Goal: Task Accomplishment & Management: Use online tool/utility

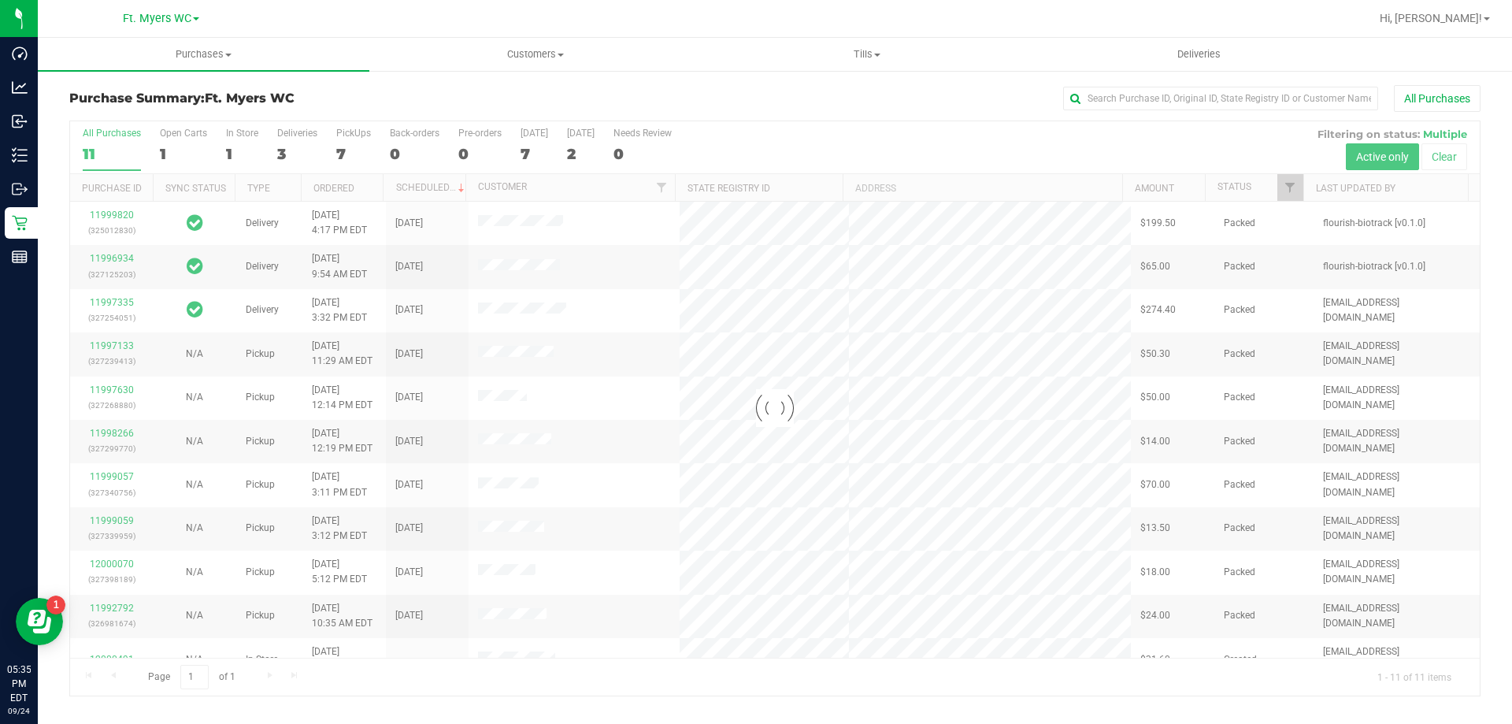
click at [352, 103] on h3 "Purchase Summary: Ft. [PERSON_NAME]" at bounding box center [304, 98] width 470 height 14
click at [357, 139] on div at bounding box center [774, 408] width 1409 height 574
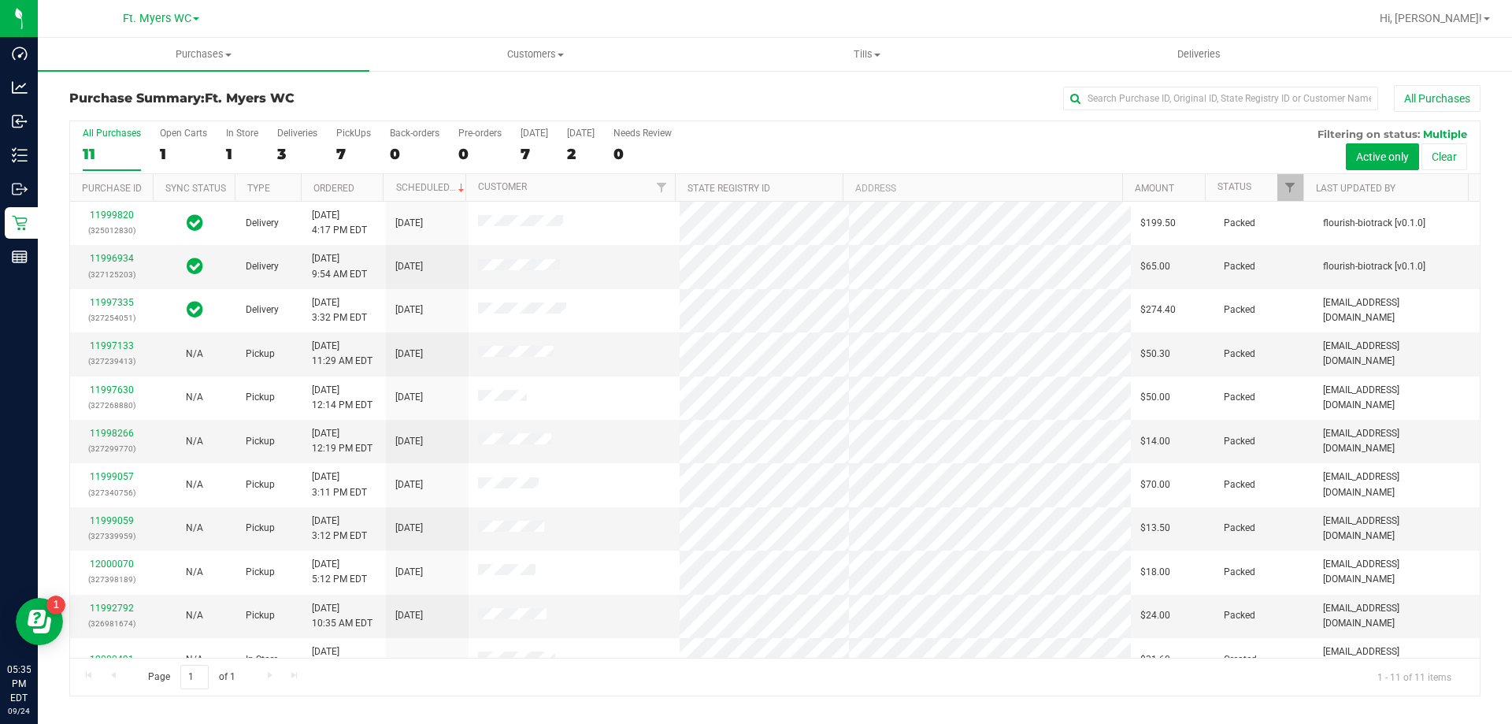
click at [357, 139] on label "PickUps 7" at bounding box center [353, 149] width 35 height 43
click at [0, 0] on input "PickUps 7" at bounding box center [0, 0] width 0 height 0
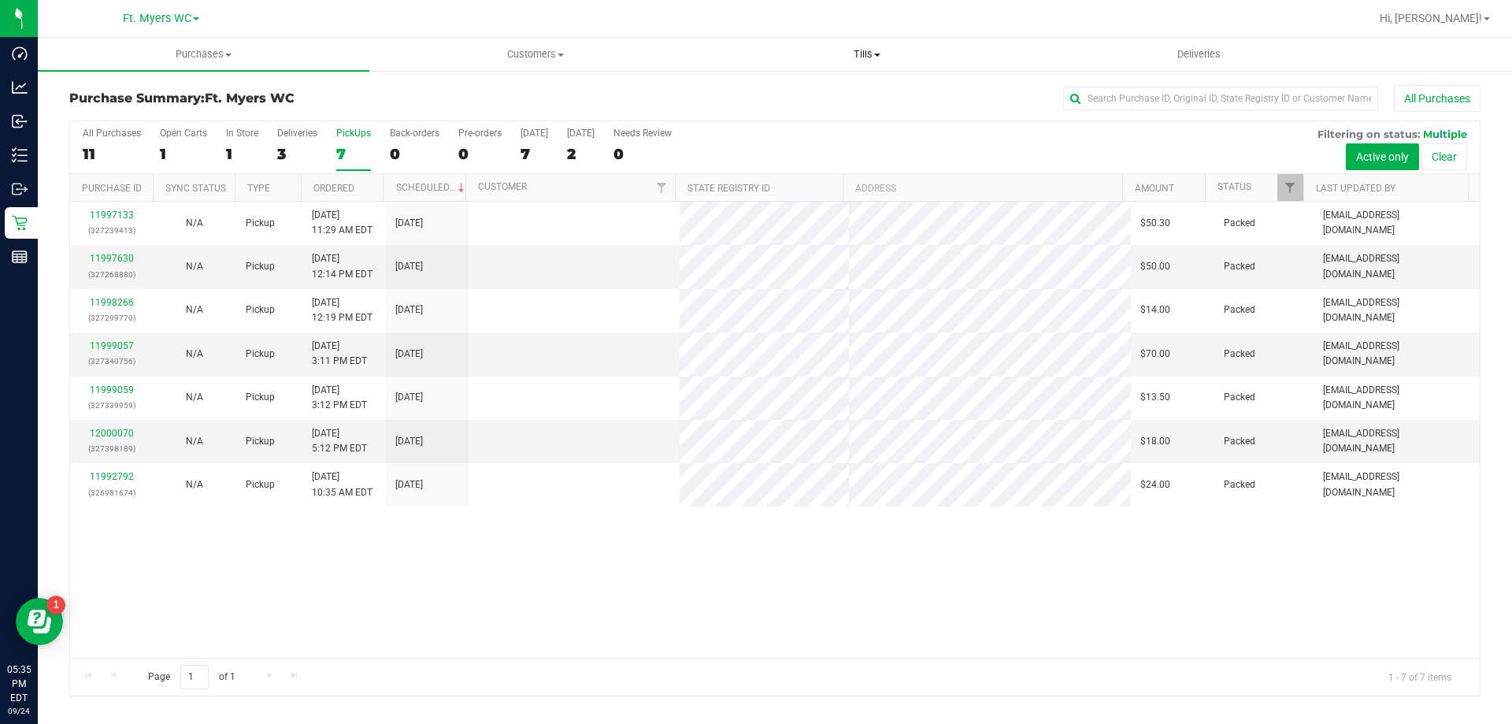
click at [868, 46] on uib-tab-heading "Tills Manage tills Reconcile e-payments" at bounding box center [867, 54] width 330 height 31
click at [769, 90] on span "Manage tills" at bounding box center [754, 94] width 106 height 13
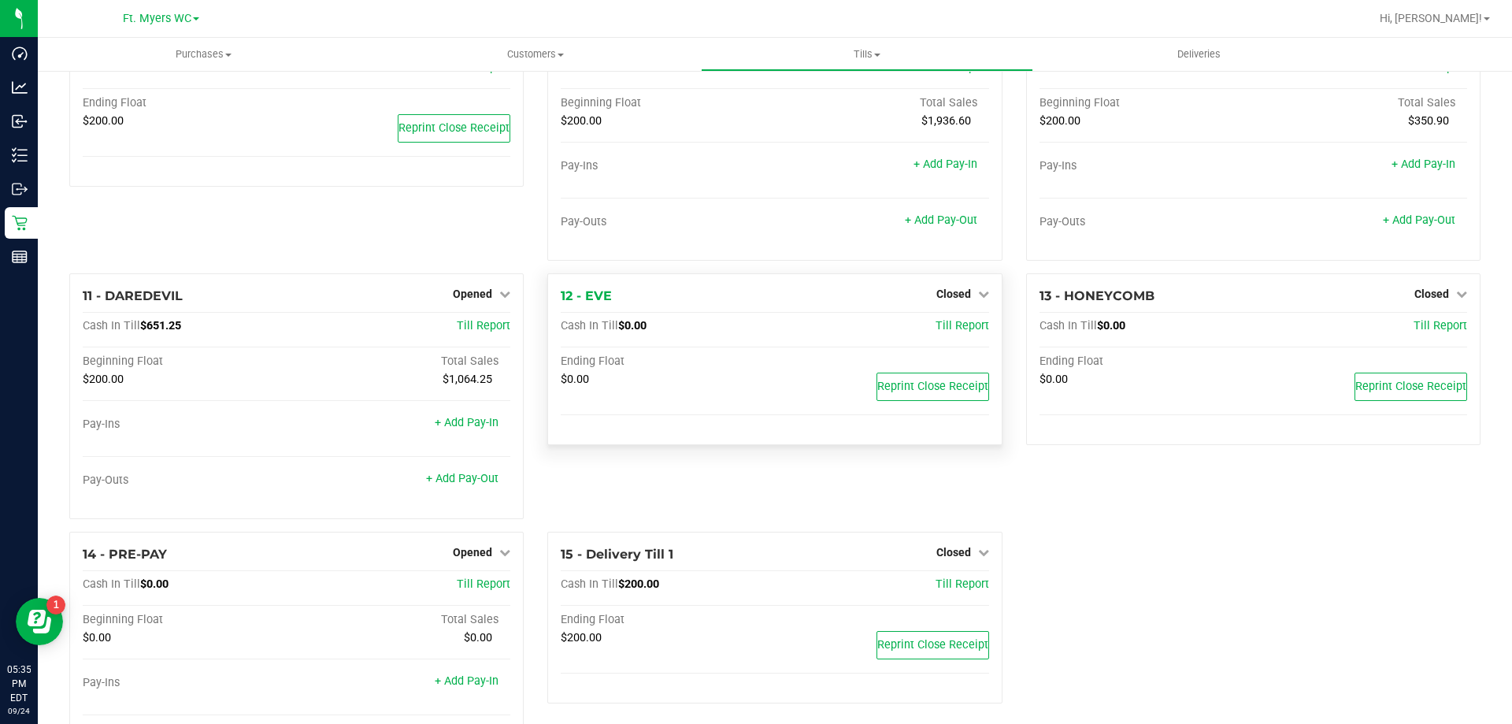
scroll to position [487, 0]
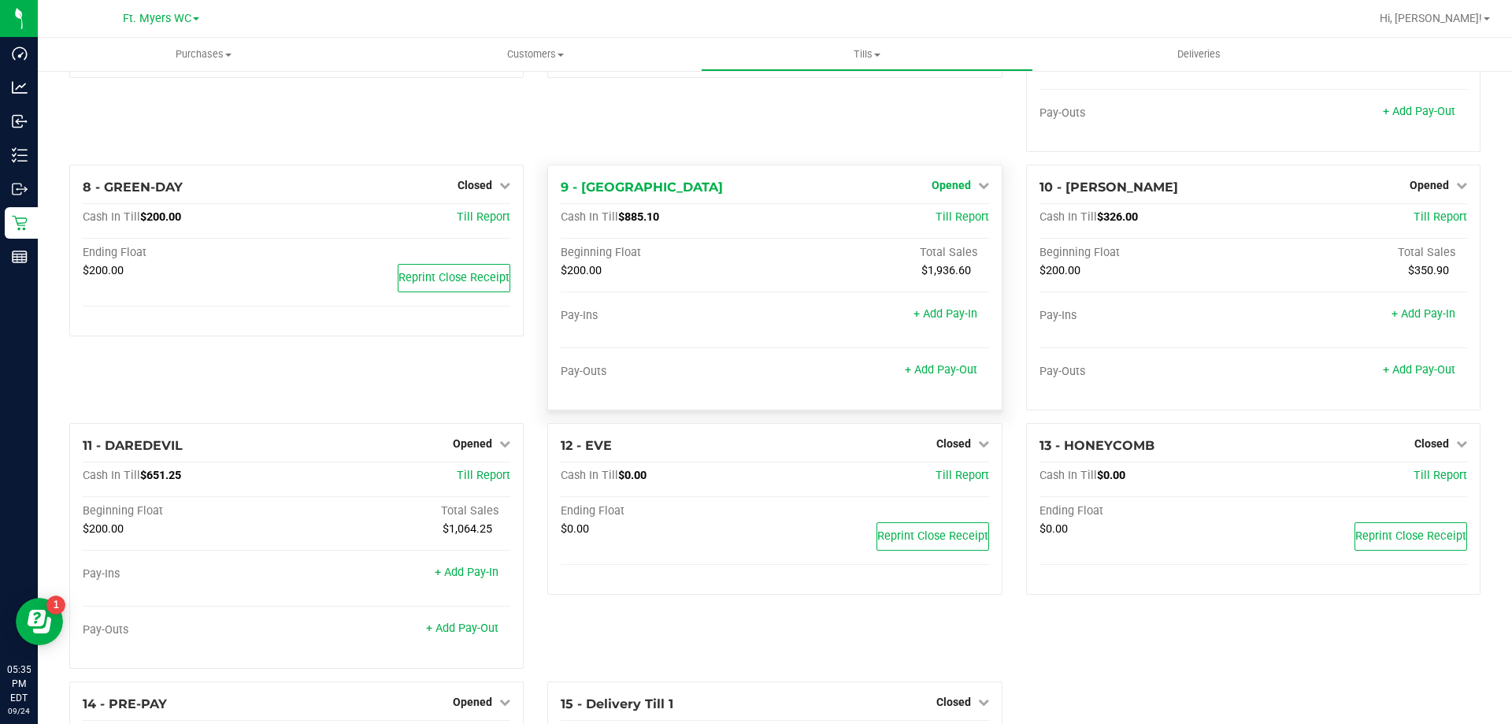
click at [947, 191] on span "Opened" at bounding box center [951, 185] width 39 height 13
click at [951, 217] on link "Close Till" at bounding box center [953, 217] width 43 height 13
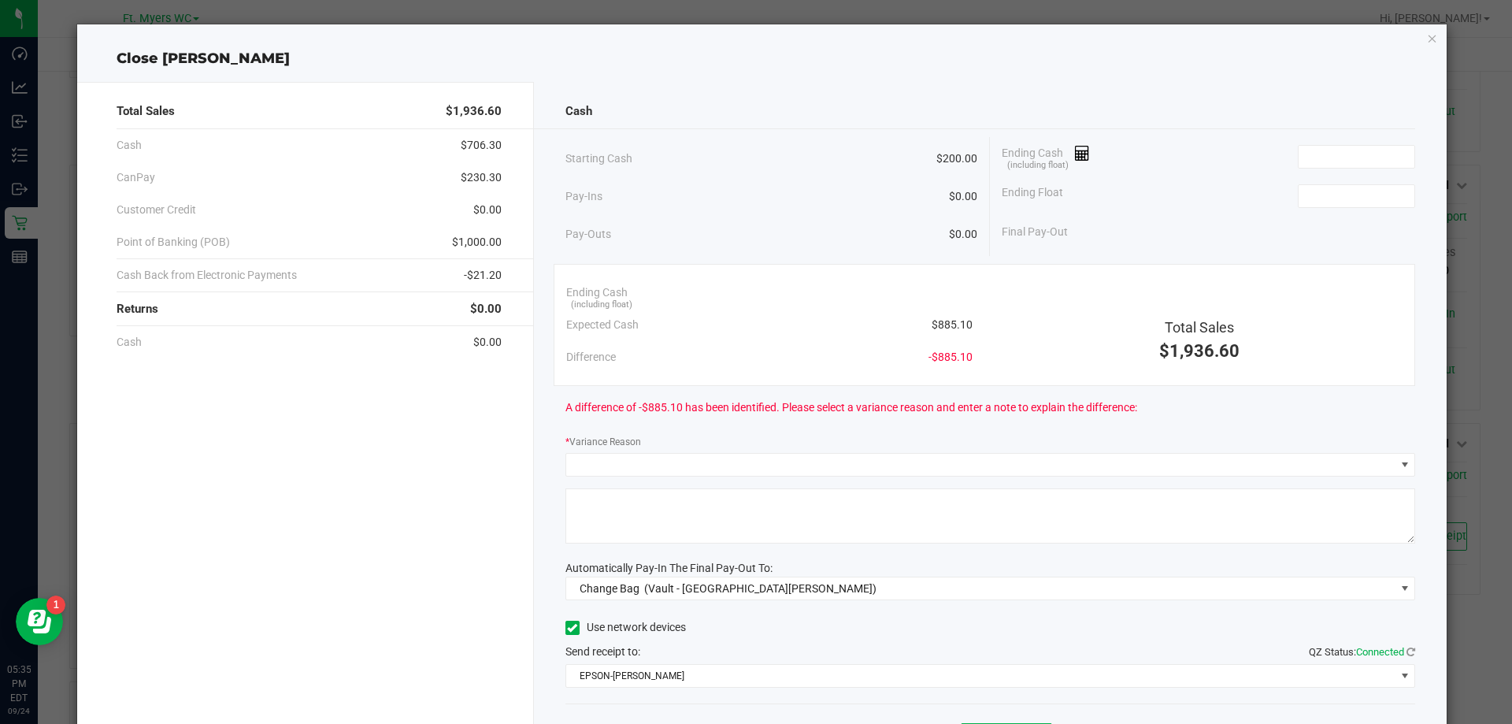
click at [827, 238] on div "Pay-Outs $0.00" at bounding box center [771, 234] width 413 height 43
click at [1353, 187] on input at bounding box center [1356, 196] width 116 height 22
click at [1361, 156] on input at bounding box center [1356, 157] width 116 height 22
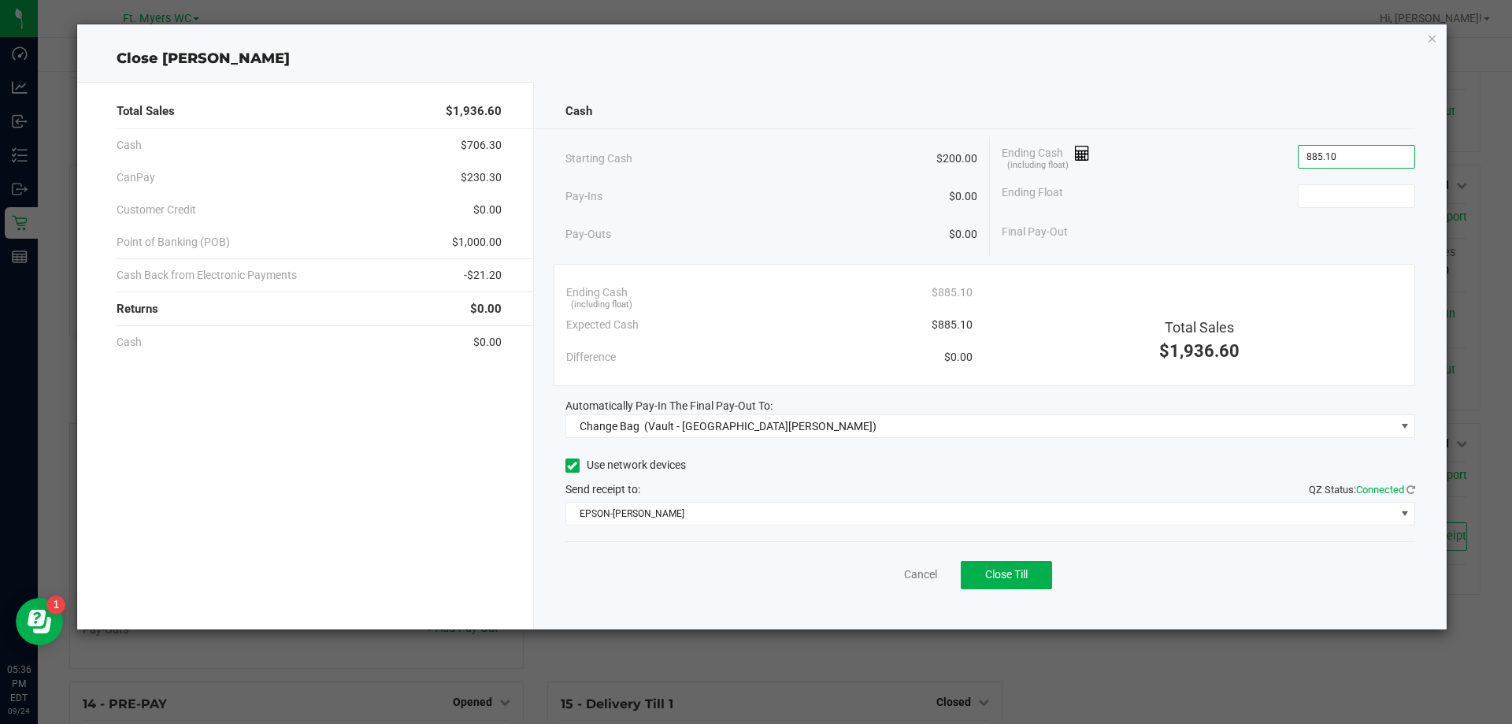
type input "$885.10"
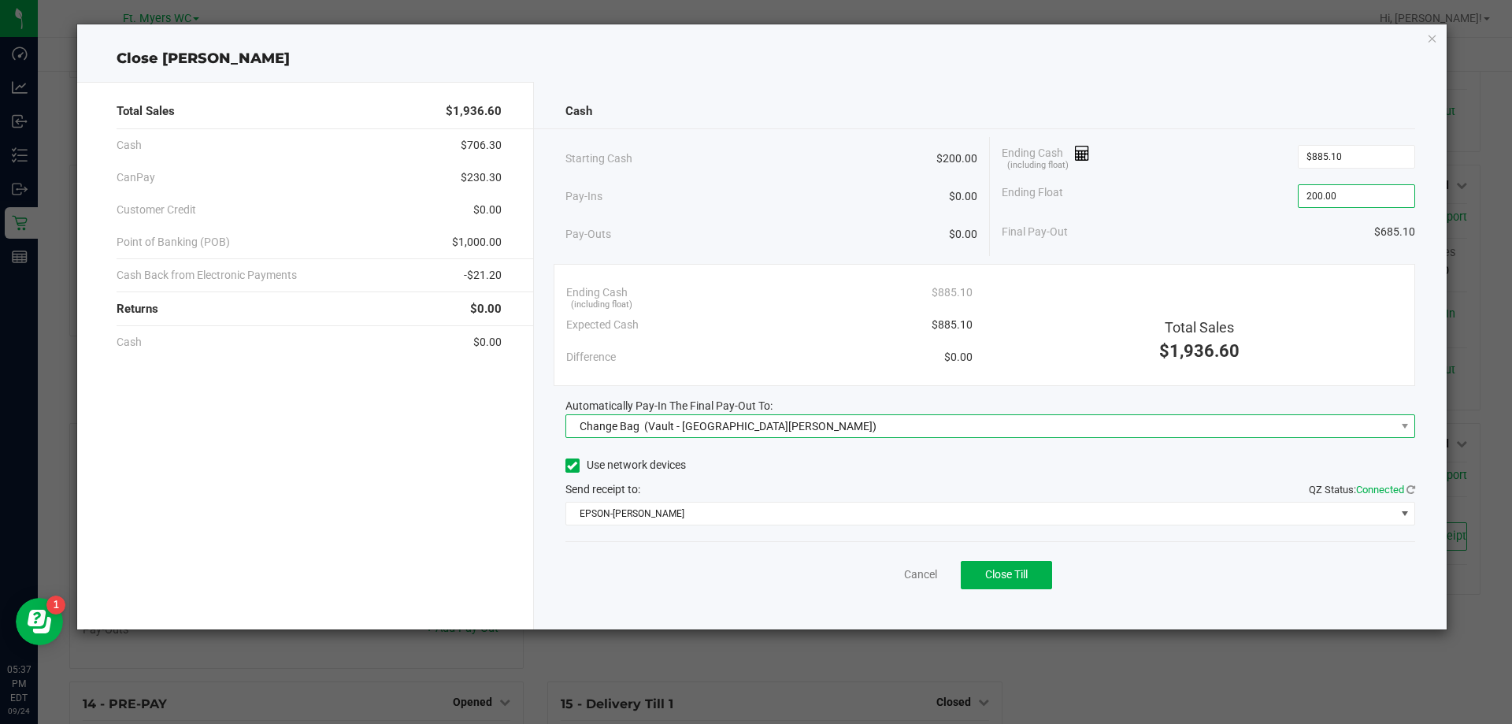
click at [734, 423] on span "(Vault - [GEOGRAPHIC_DATA][PERSON_NAME])" at bounding box center [760, 426] width 232 height 13
type input "$200.00"
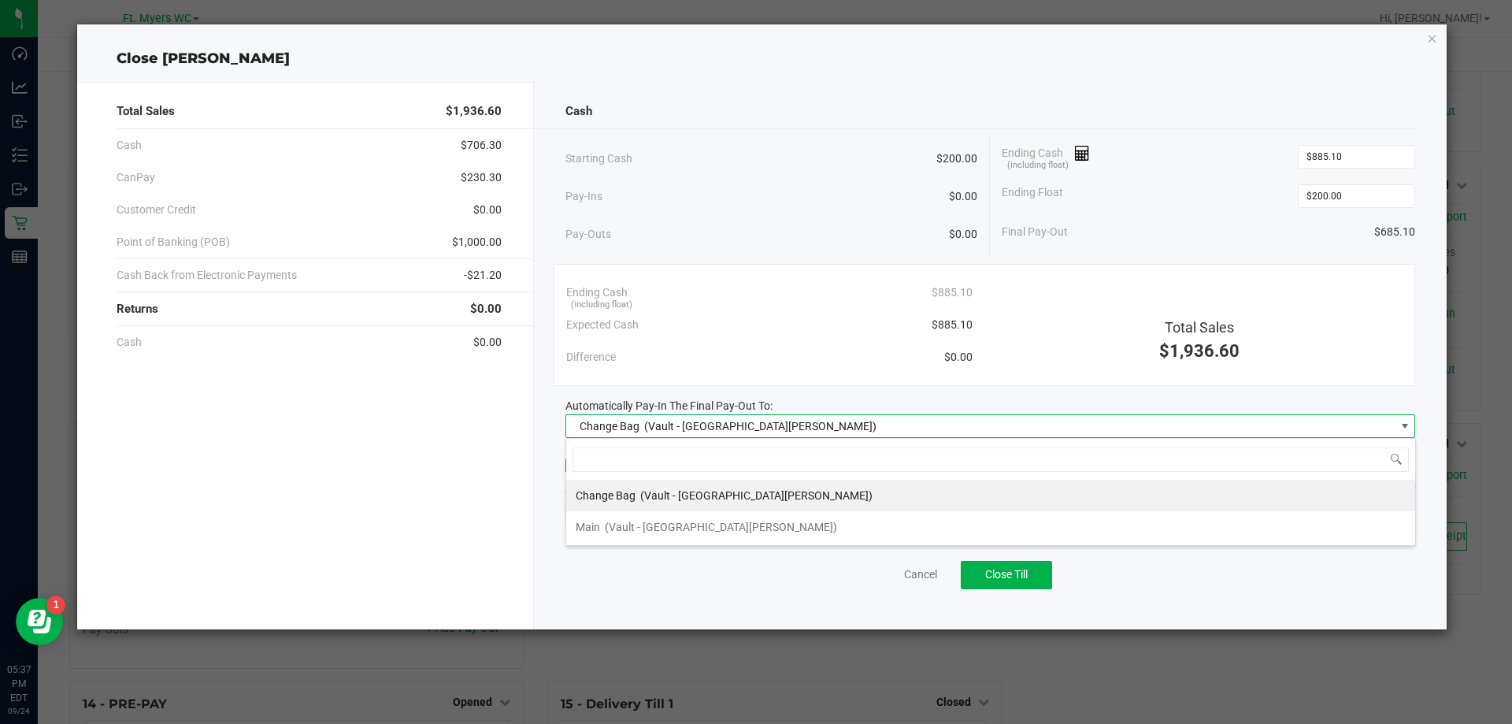
scroll to position [24, 850]
click at [652, 525] on span "(Vault - [GEOGRAPHIC_DATA][PERSON_NAME])" at bounding box center [721, 526] width 232 height 13
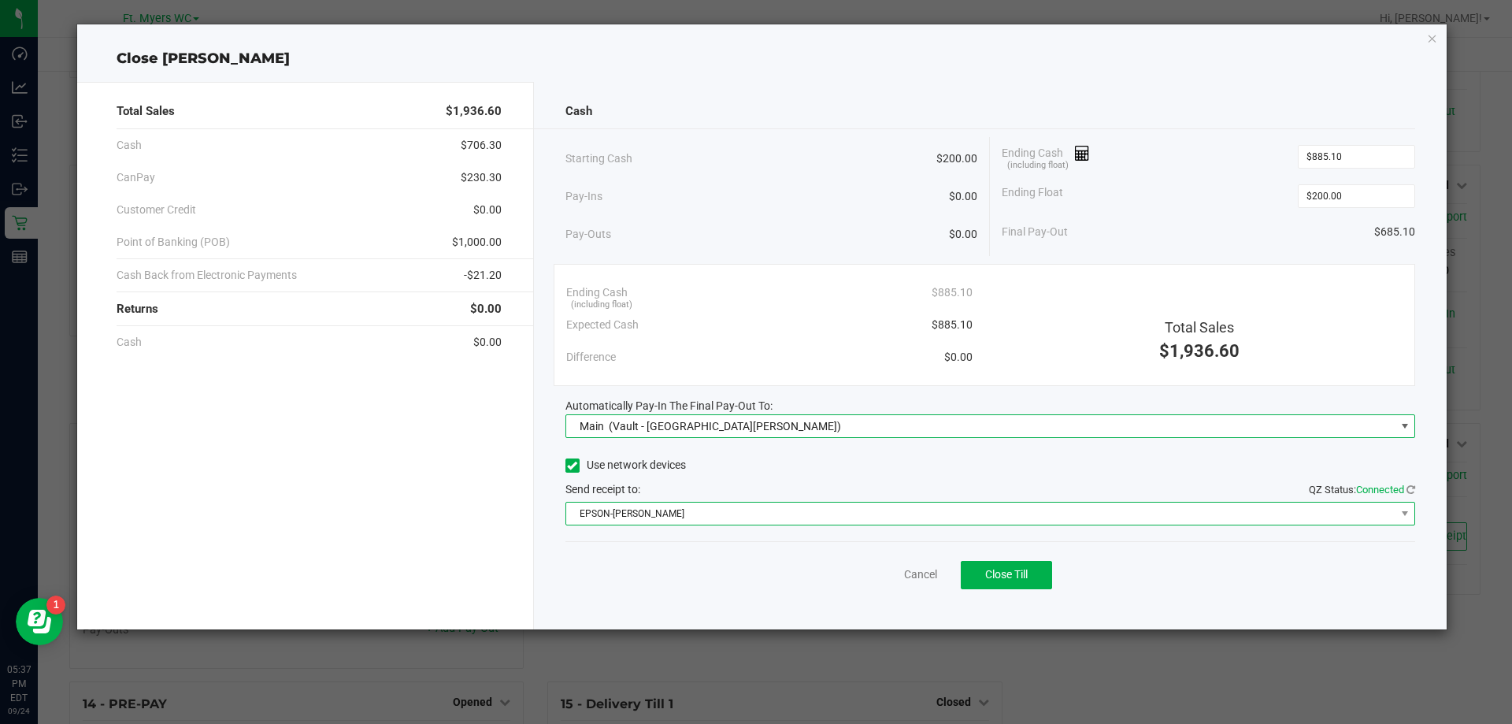
click at [657, 524] on span "EPSON-[PERSON_NAME]" at bounding box center [980, 513] width 829 height 22
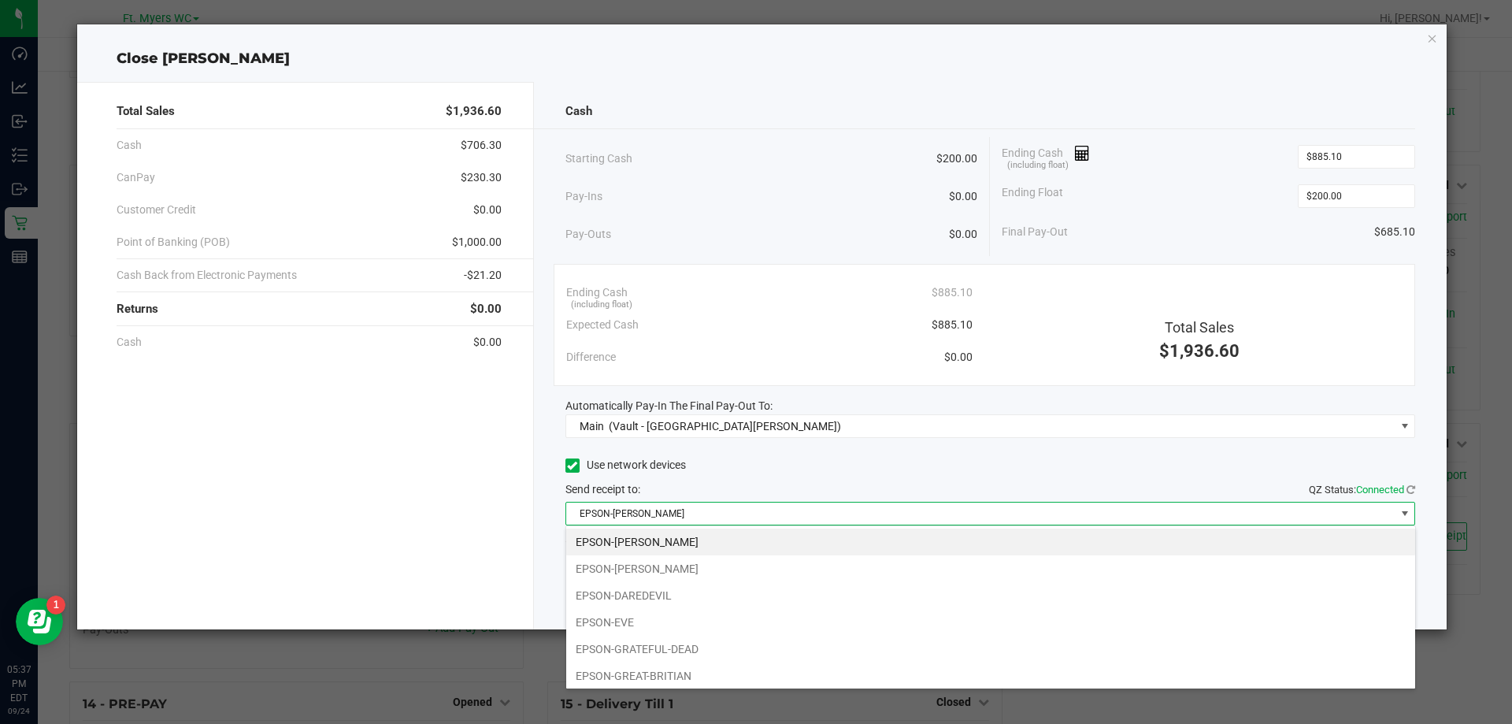
scroll to position [110, 0]
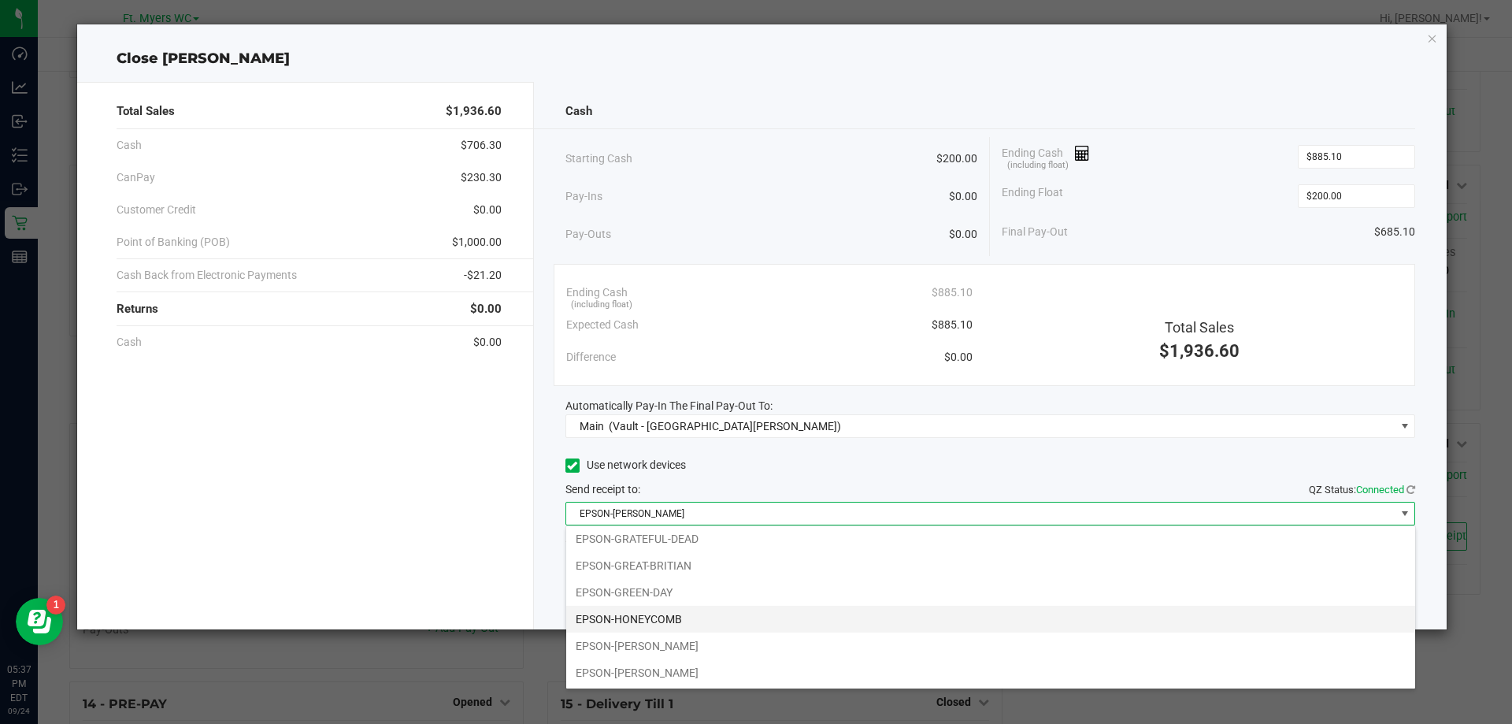
click at [674, 615] on li "EPSON-HONEYCOMB" at bounding box center [990, 619] width 849 height 27
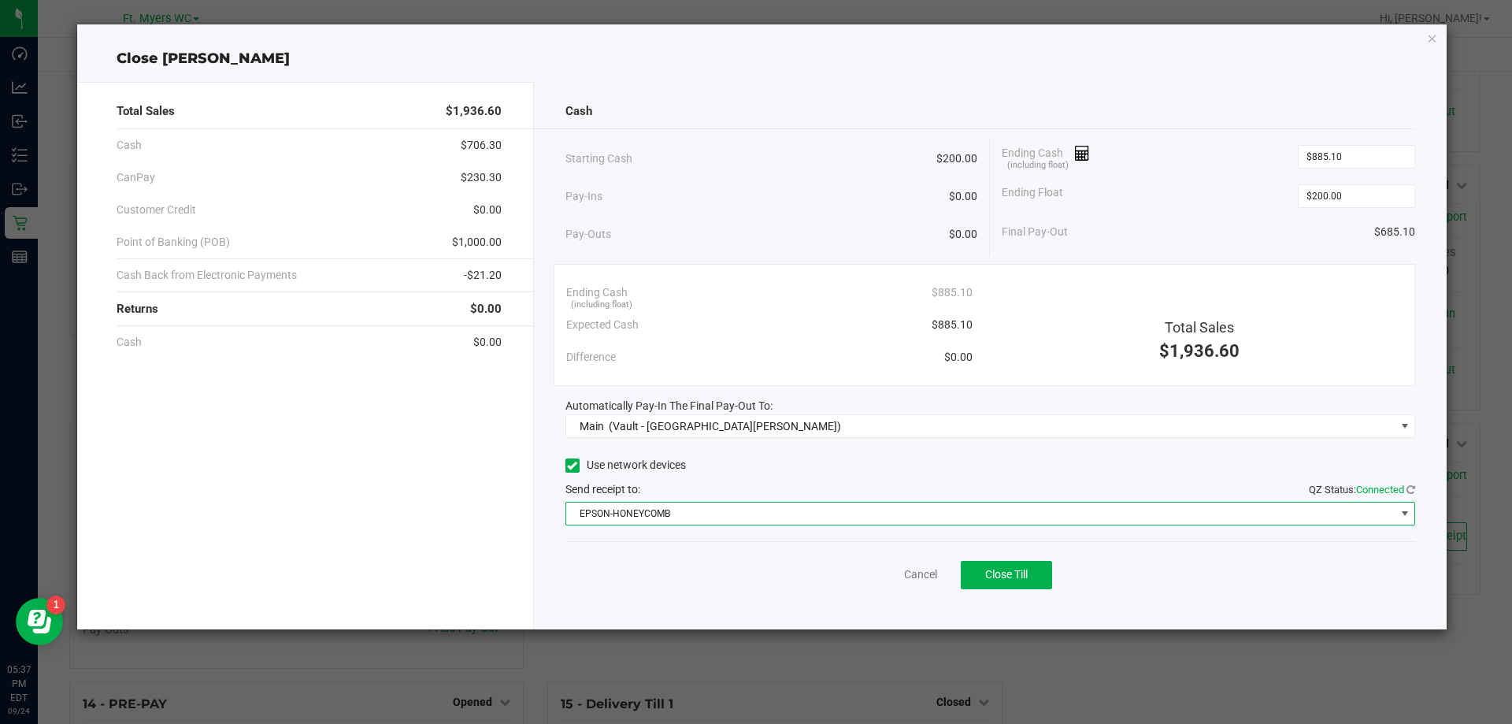
click at [821, 213] on div "Pay-Outs $0.00" at bounding box center [771, 234] width 413 height 43
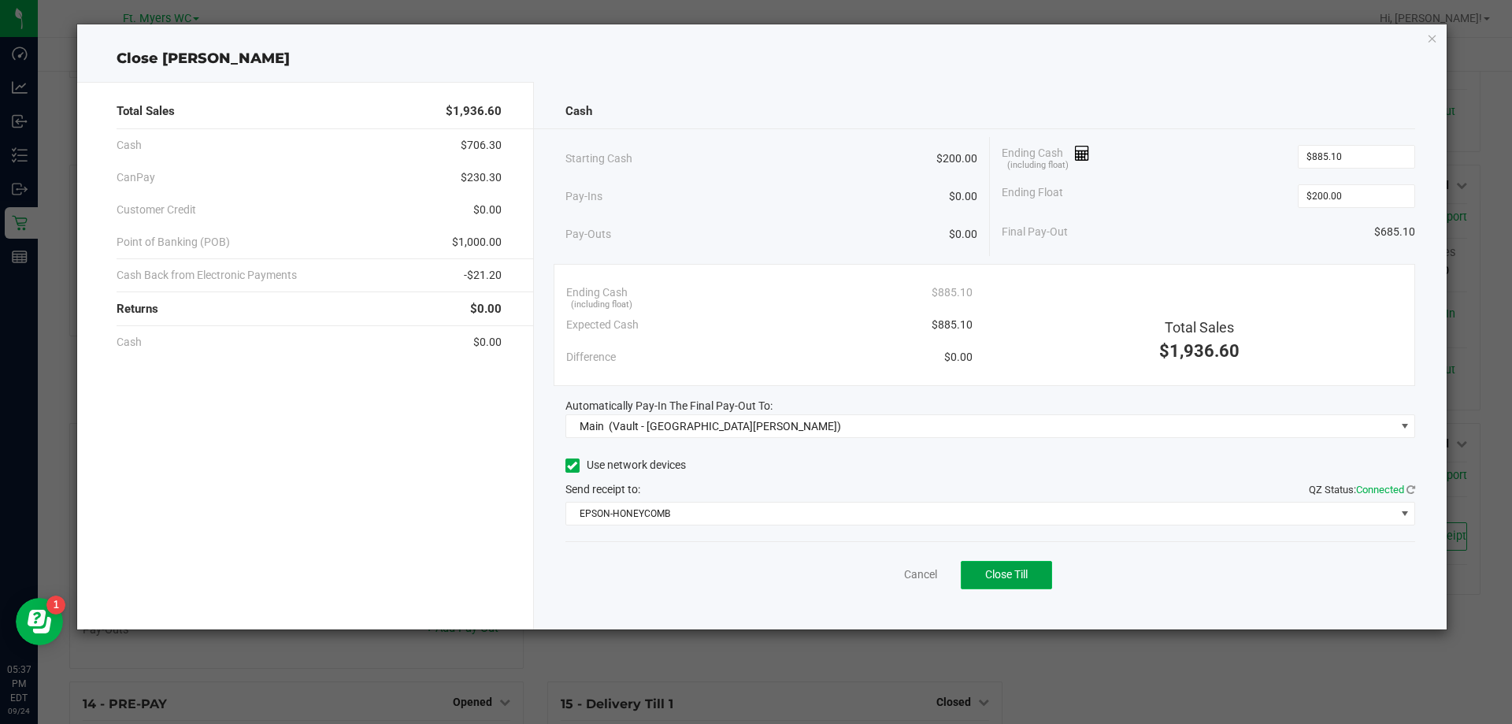
click at [1018, 585] on button "Close Till" at bounding box center [1006, 575] width 91 height 28
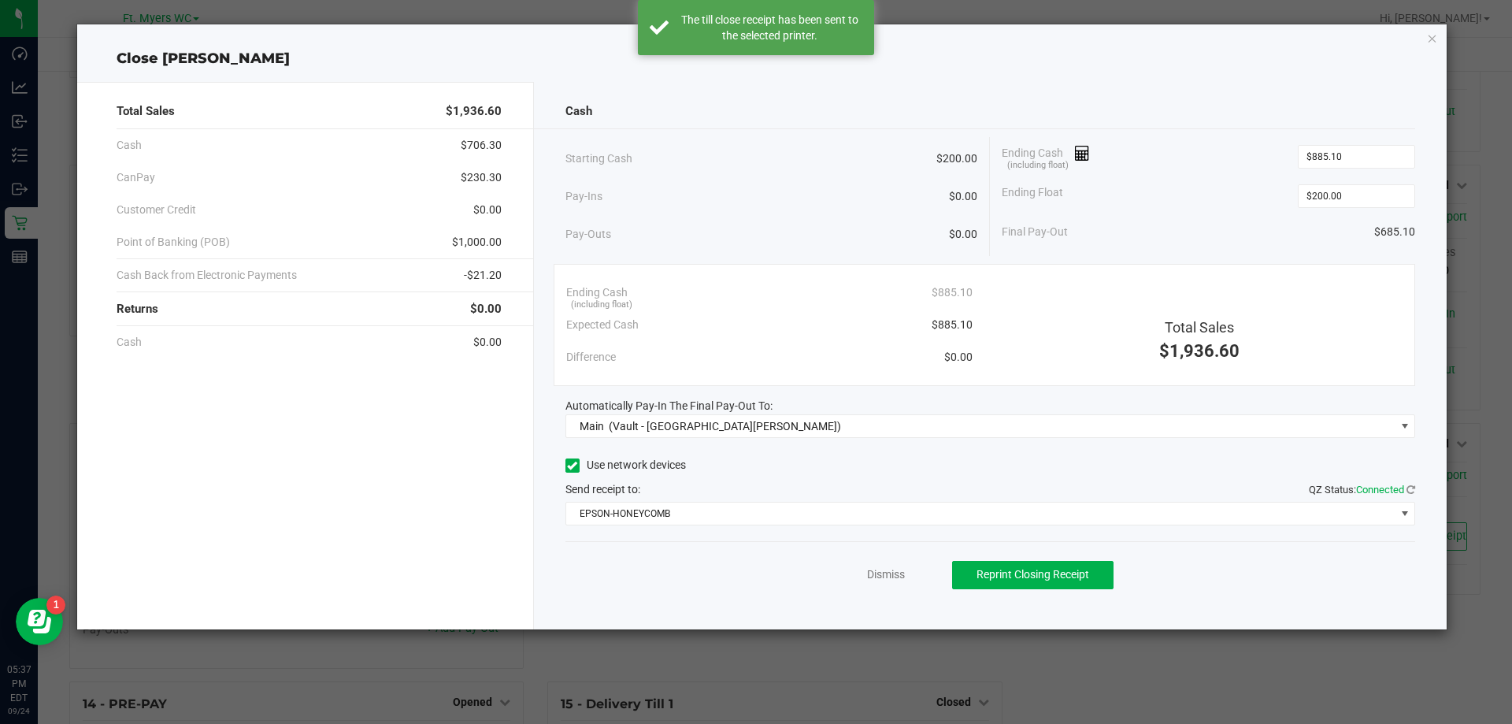
click at [832, 571] on div "Dismiss Reprint Closing Receipt" at bounding box center [990, 571] width 850 height 61
click at [875, 566] on link "Dismiss" at bounding box center [886, 574] width 38 height 17
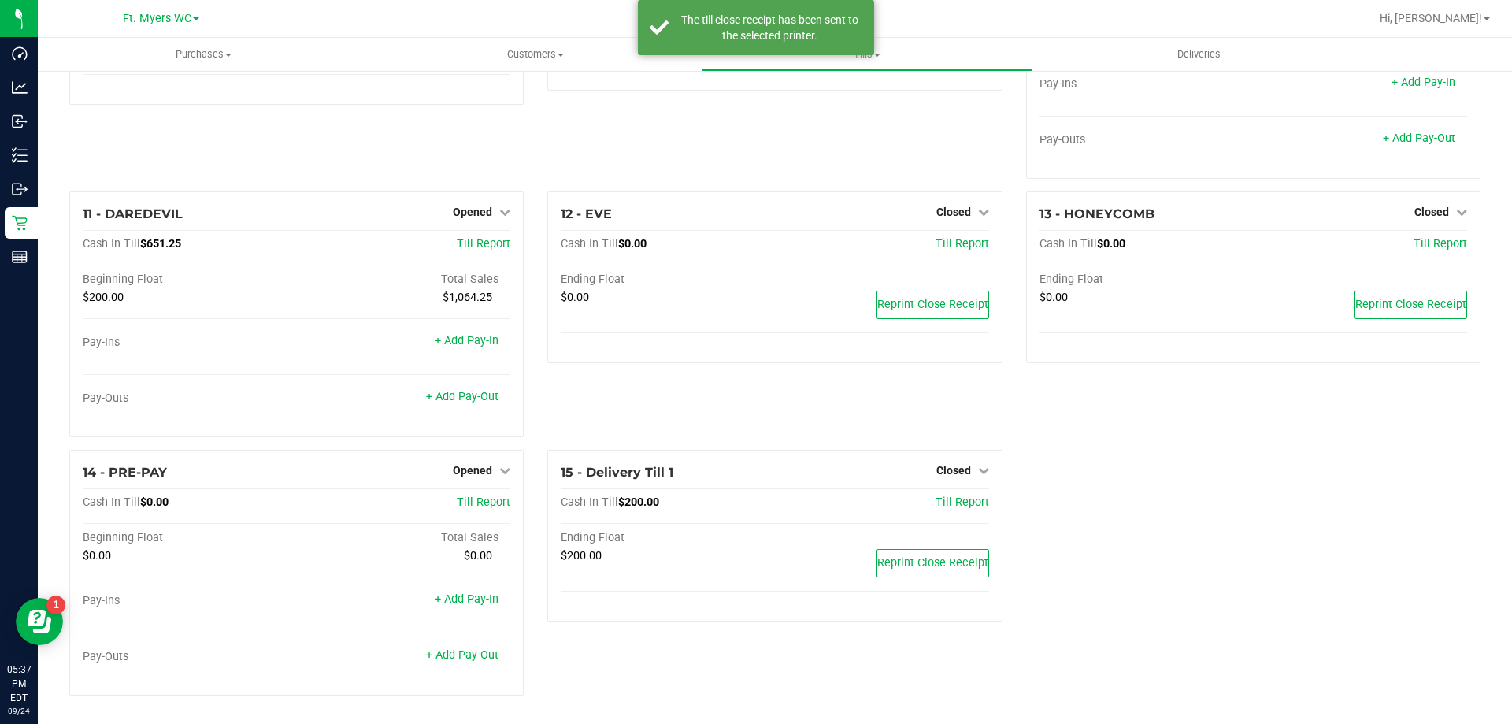
scroll to position [721, 0]
click at [474, 211] on span "Opened" at bounding box center [472, 212] width 39 height 13
click at [457, 250] on link "Close Till" at bounding box center [475, 244] width 43 height 13
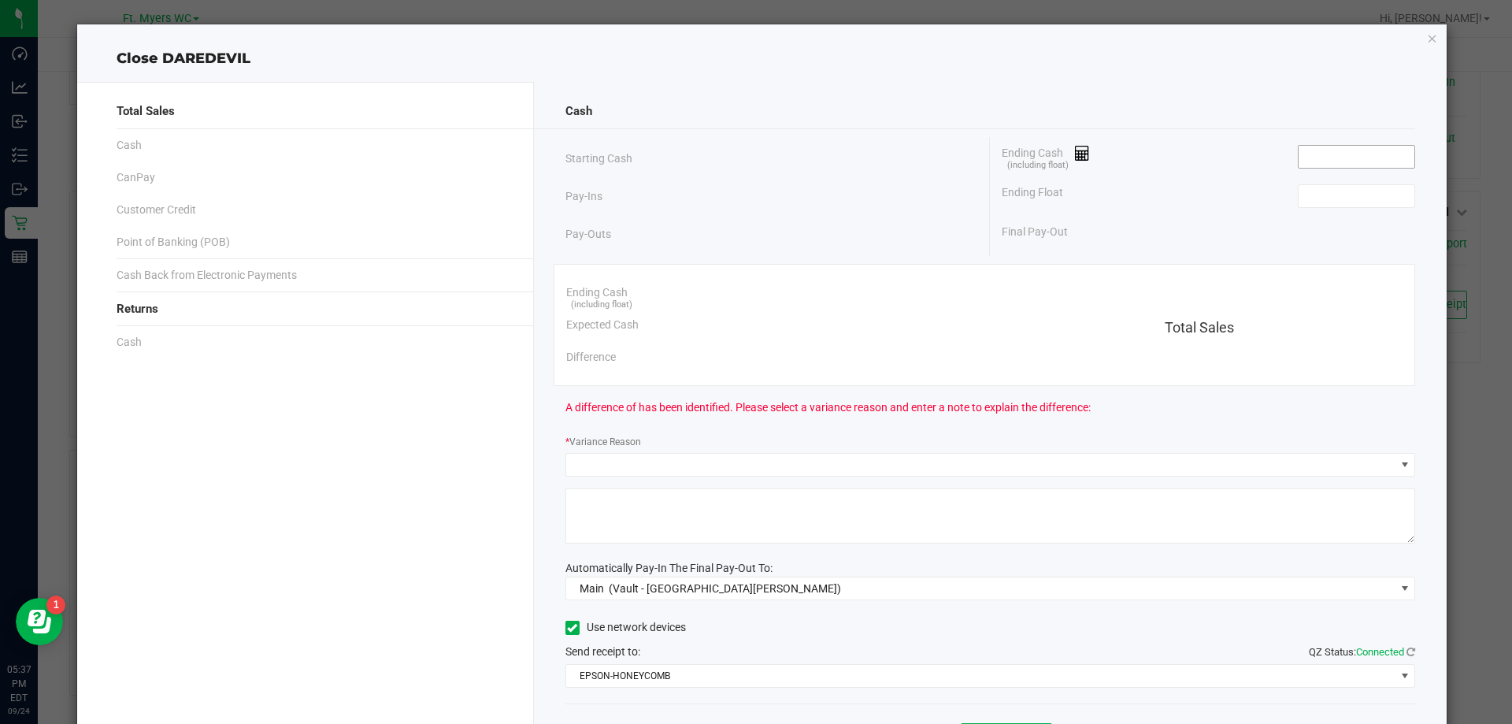
click at [1303, 161] on input at bounding box center [1356, 157] width 116 height 22
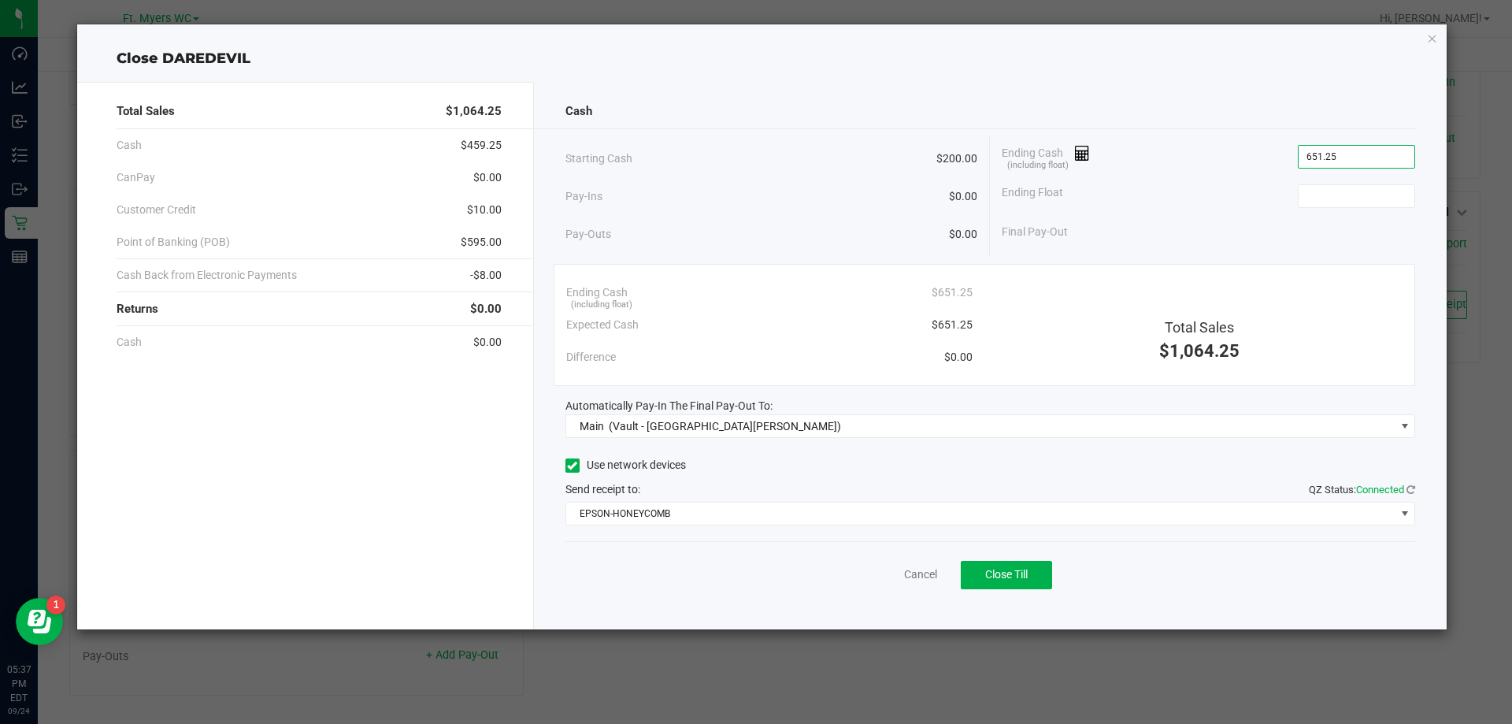
type input "$651.25"
click at [1010, 602] on div "Cash Starting Cash $200.00 Pay-Ins $0.00 Pay-Outs $0.00 Ending Cash (including …" at bounding box center [990, 355] width 913 height 547
type input "$200.00"
click at [1018, 575] on span "Close Till" at bounding box center [1006, 574] width 43 height 13
